Goal: Find specific page/section: Find specific page/section

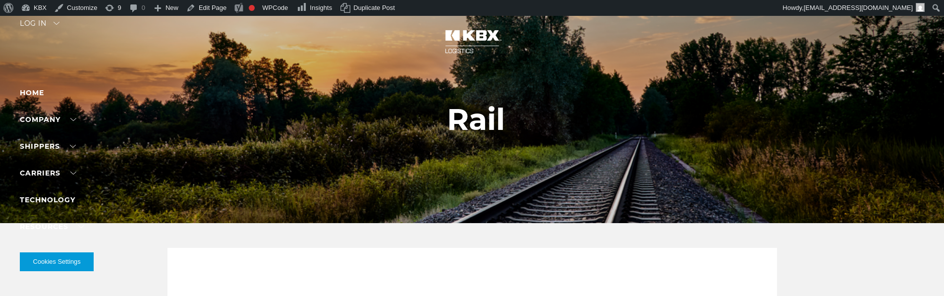
select select "****"
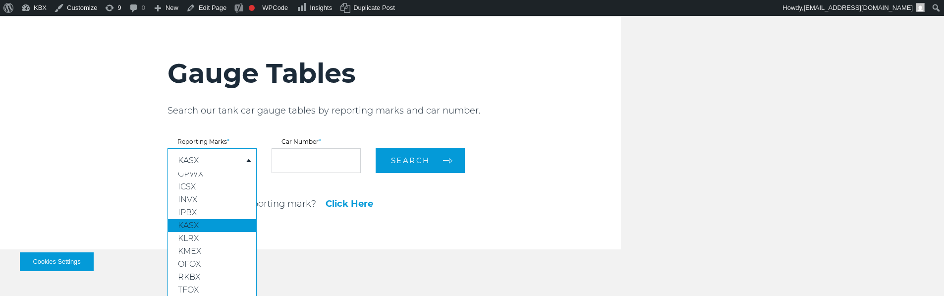
click at [206, 159] on div "KASX" at bounding box center [212, 161] width 88 height 24
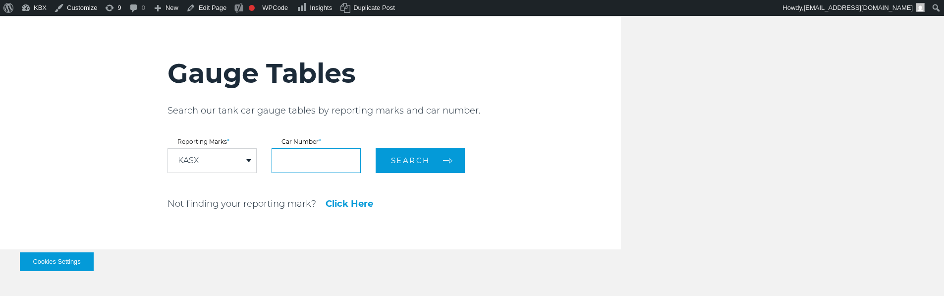
click at [318, 159] on input "text" at bounding box center [315, 160] width 89 height 25
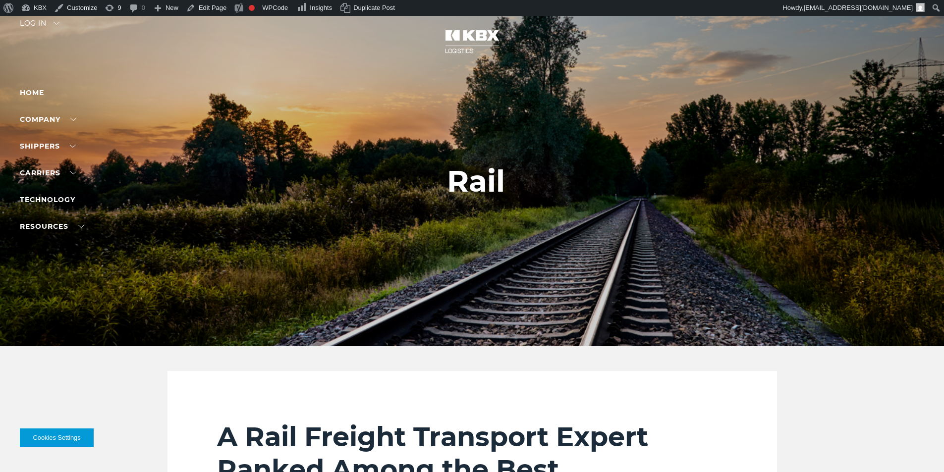
scroll to position [1032, 0]
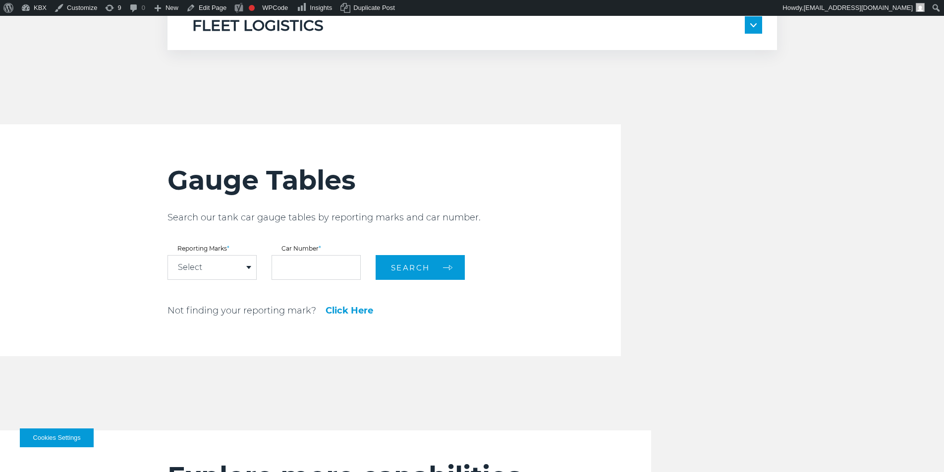
click at [213, 259] on div "Select" at bounding box center [212, 268] width 88 height 24
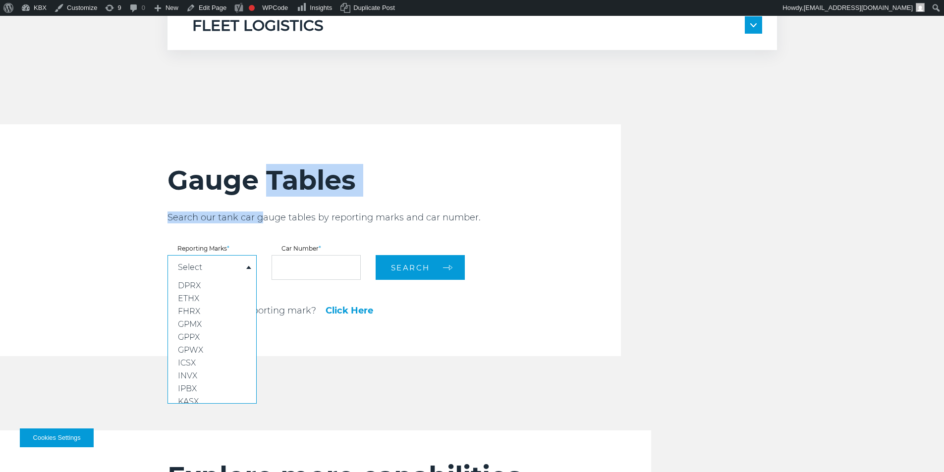
click at [263, 197] on div "Gauge Tables Search our tank car gauge tables by reporting marks and car number…" at bounding box center [393, 240] width 453 height 232
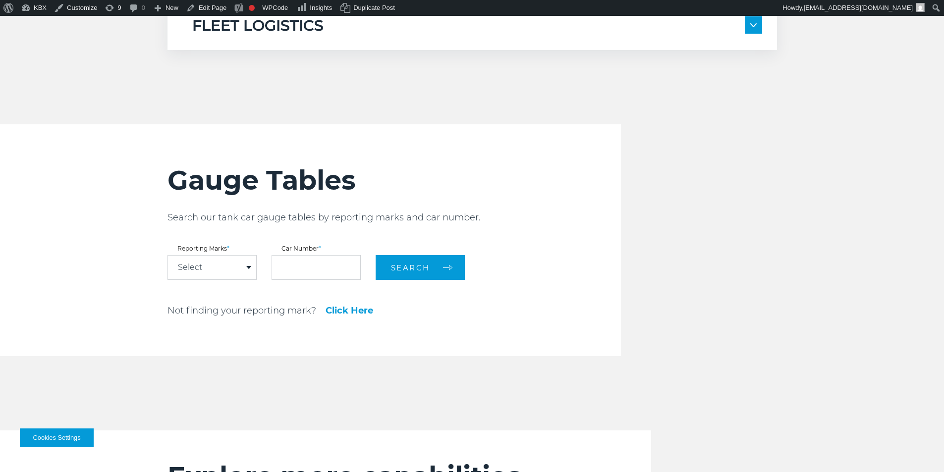
click at [220, 266] on div "Select" at bounding box center [212, 268] width 88 height 24
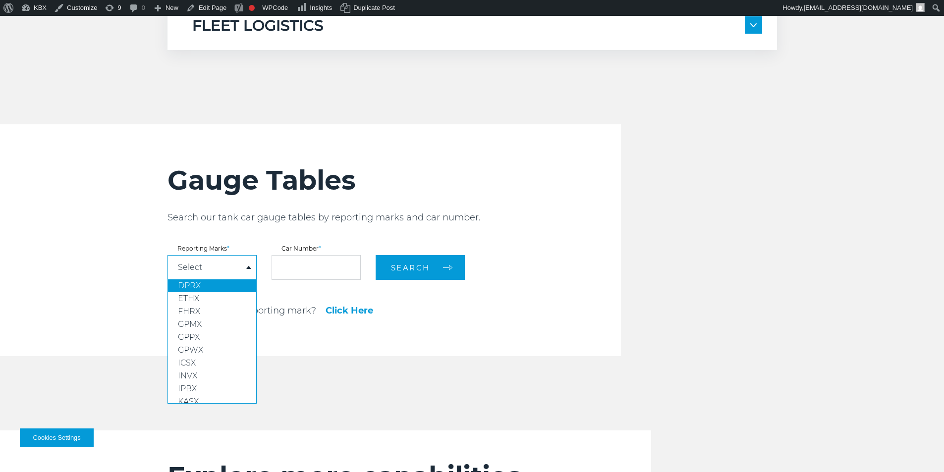
click at [201, 287] on link "DPRX" at bounding box center [212, 285] width 88 height 13
select select "****"
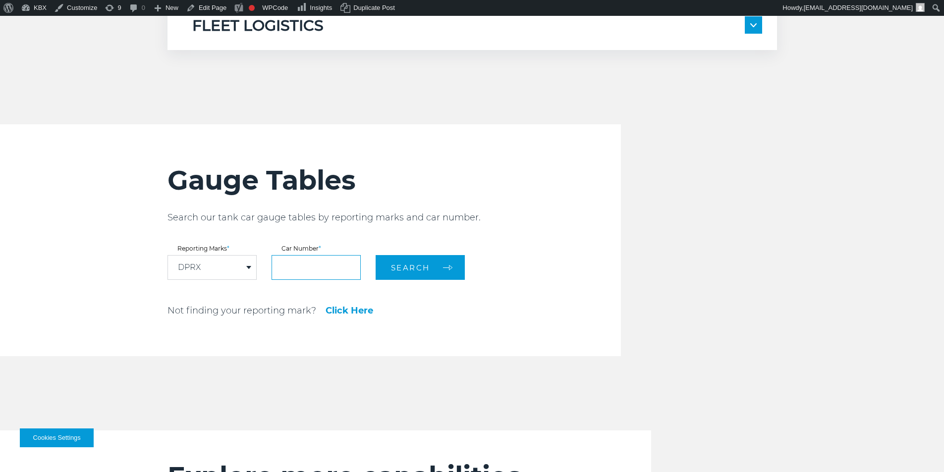
click at [315, 267] on input "text" at bounding box center [315, 267] width 89 height 25
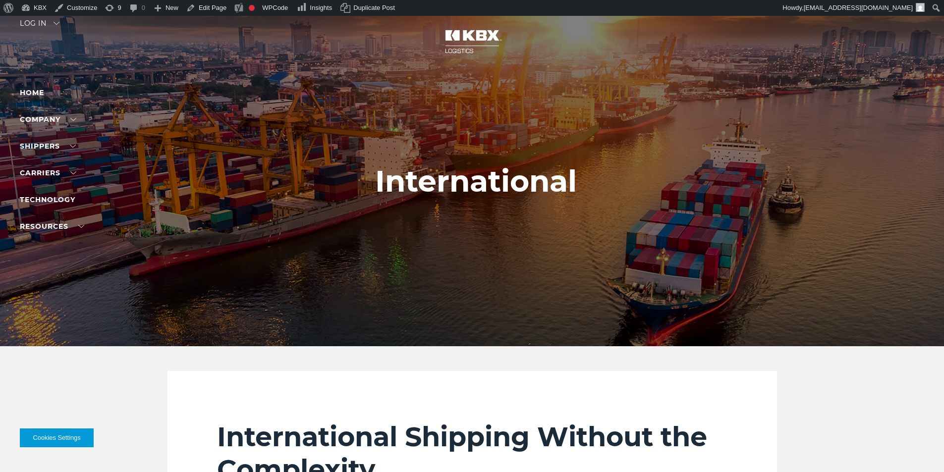
scroll to position [1090, 0]
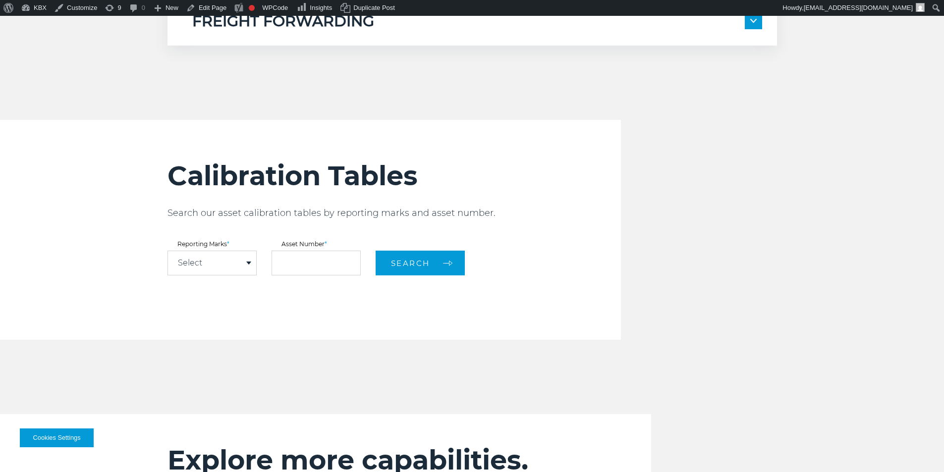
click at [221, 265] on div "Select" at bounding box center [212, 263] width 88 height 24
click at [299, 257] on input "text" at bounding box center [315, 263] width 89 height 25
click at [218, 260] on div "Select" at bounding box center [212, 263] width 88 height 24
click at [219, 286] on link "KBXU" at bounding box center [212, 281] width 88 height 13
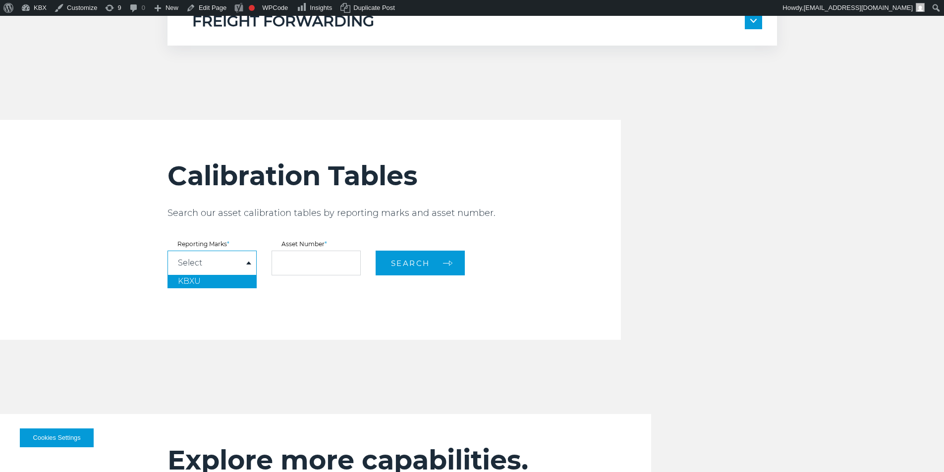
select select "****"
click at [305, 268] on input "text" at bounding box center [315, 263] width 89 height 25
click at [245, 257] on div "KBXU" at bounding box center [212, 263] width 88 height 24
click at [308, 263] on input "text" at bounding box center [315, 263] width 89 height 25
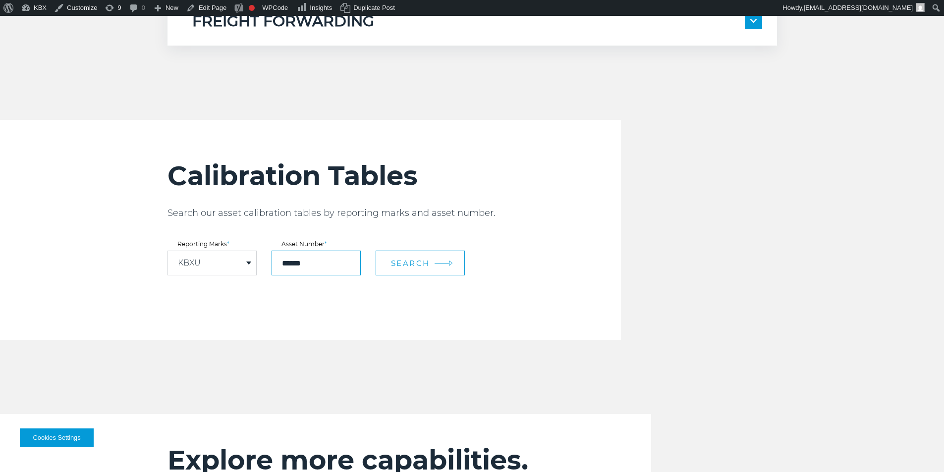
type input "******"
click at [414, 256] on button "Search" at bounding box center [419, 263] width 89 height 25
